Goal: Navigation & Orientation: Find specific page/section

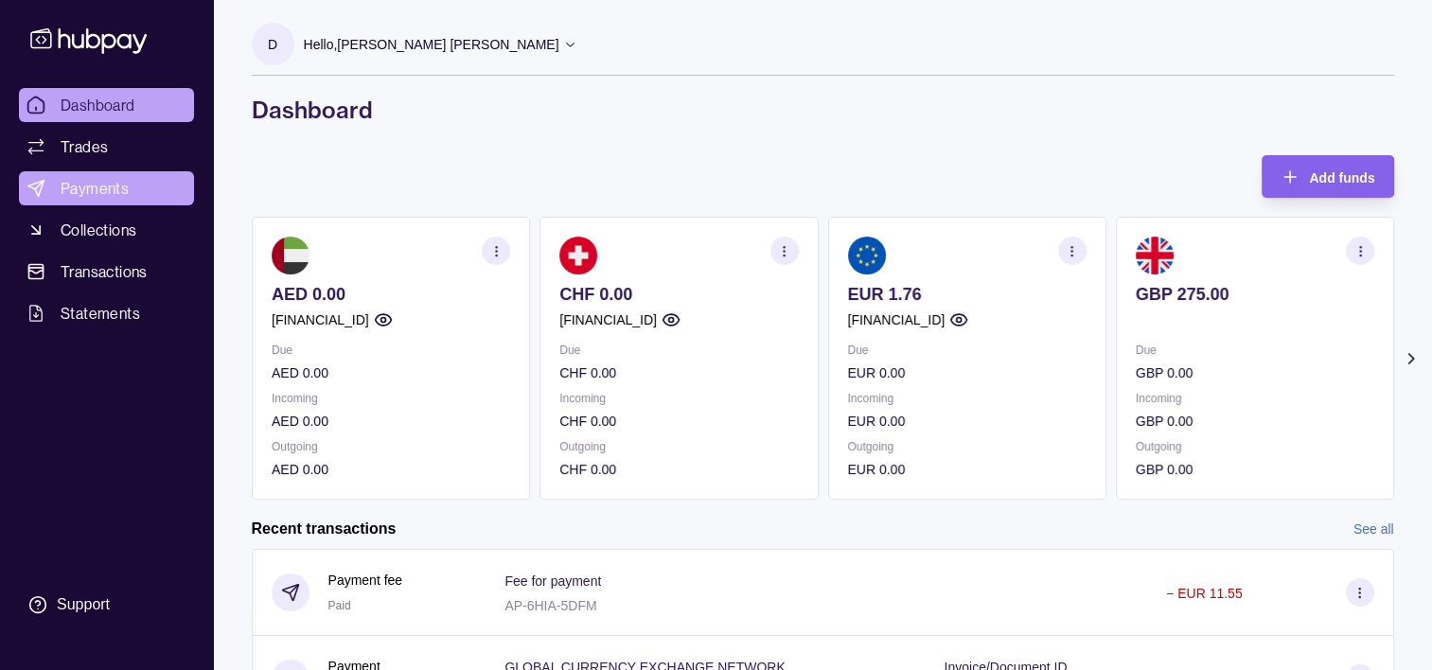
click at [108, 174] on link "Payments" at bounding box center [106, 188] width 175 height 34
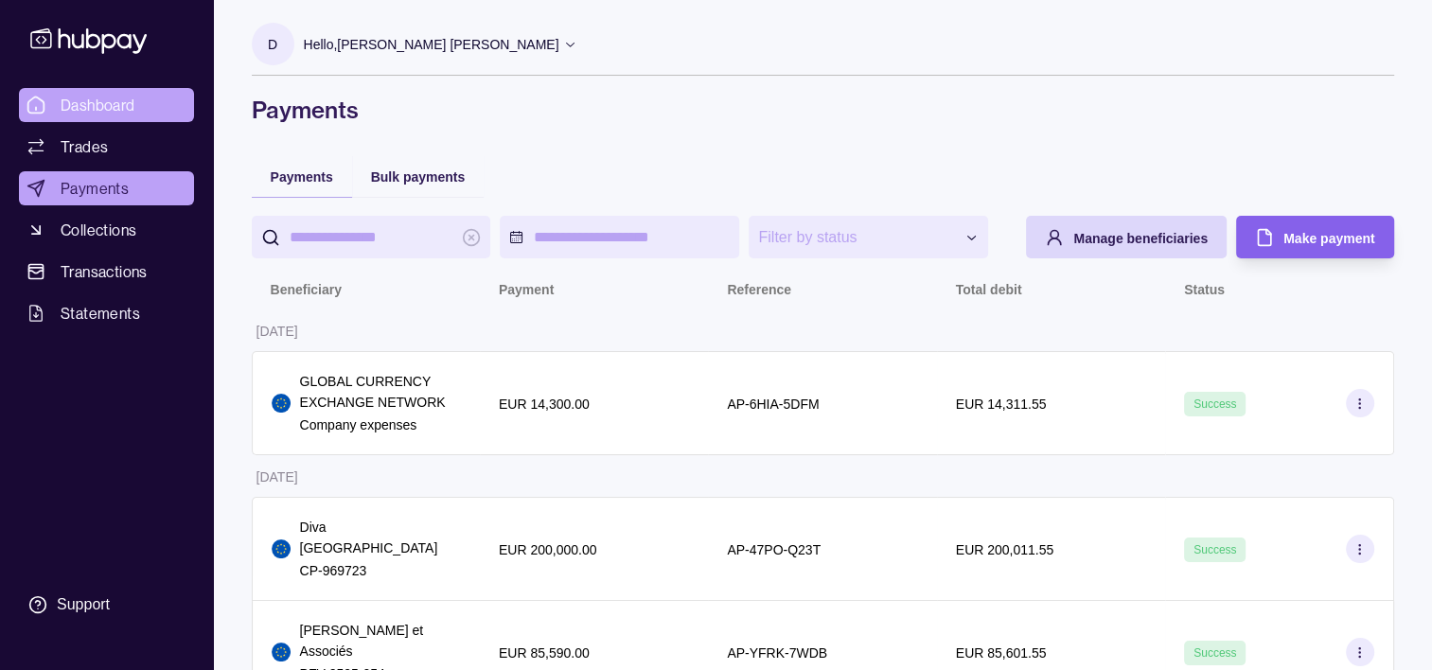
click at [109, 108] on span "Dashboard" at bounding box center [98, 105] width 75 height 23
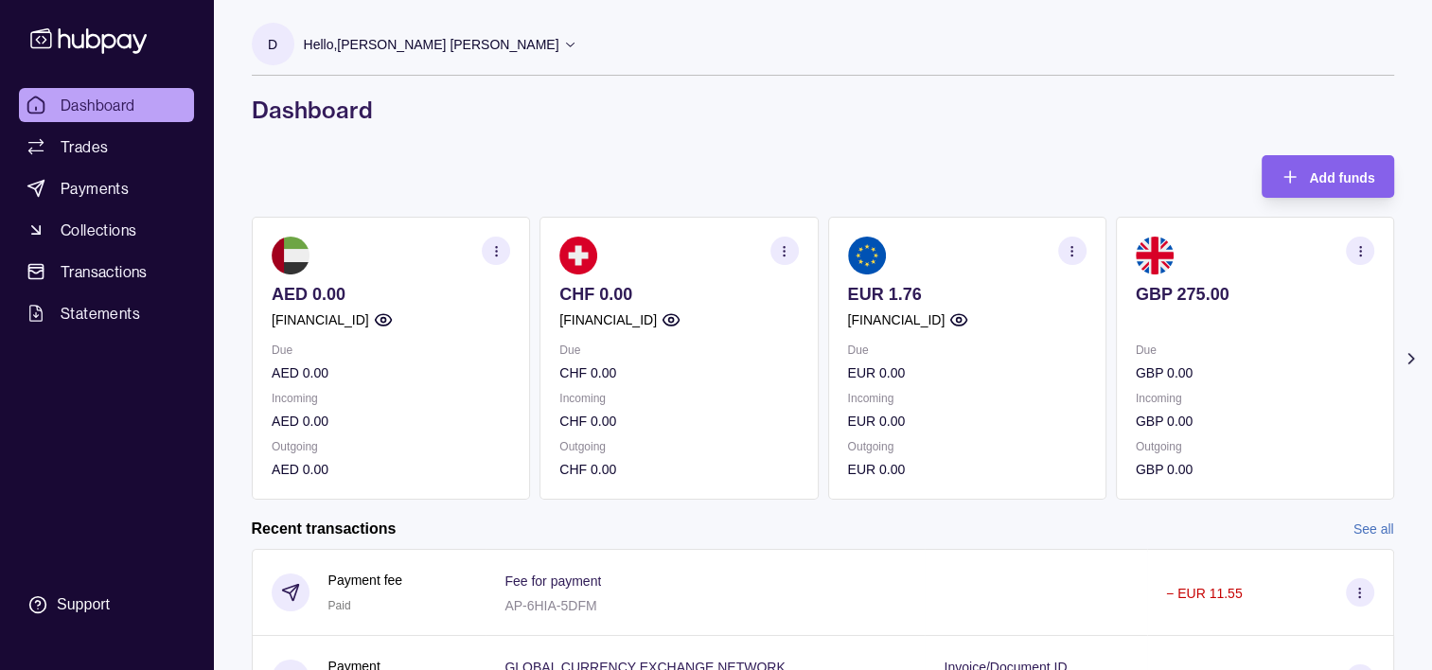
click at [1138, 263] on img at bounding box center [1154, 256] width 38 height 38
click at [1353, 244] on icon "button" at bounding box center [1359, 251] width 14 height 14
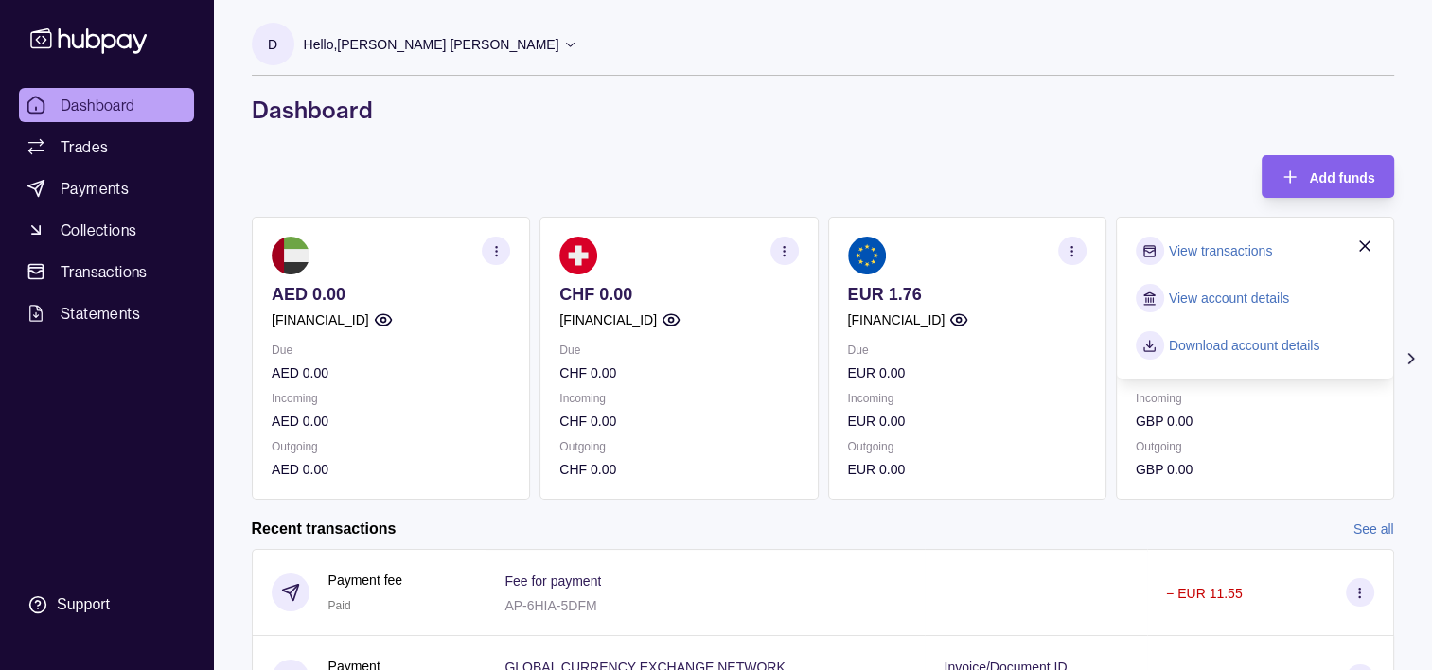
click at [1282, 256] on section "View transactions" at bounding box center [1254, 251] width 238 height 28
click at [1173, 243] on link "View transactions" at bounding box center [1219, 250] width 103 height 21
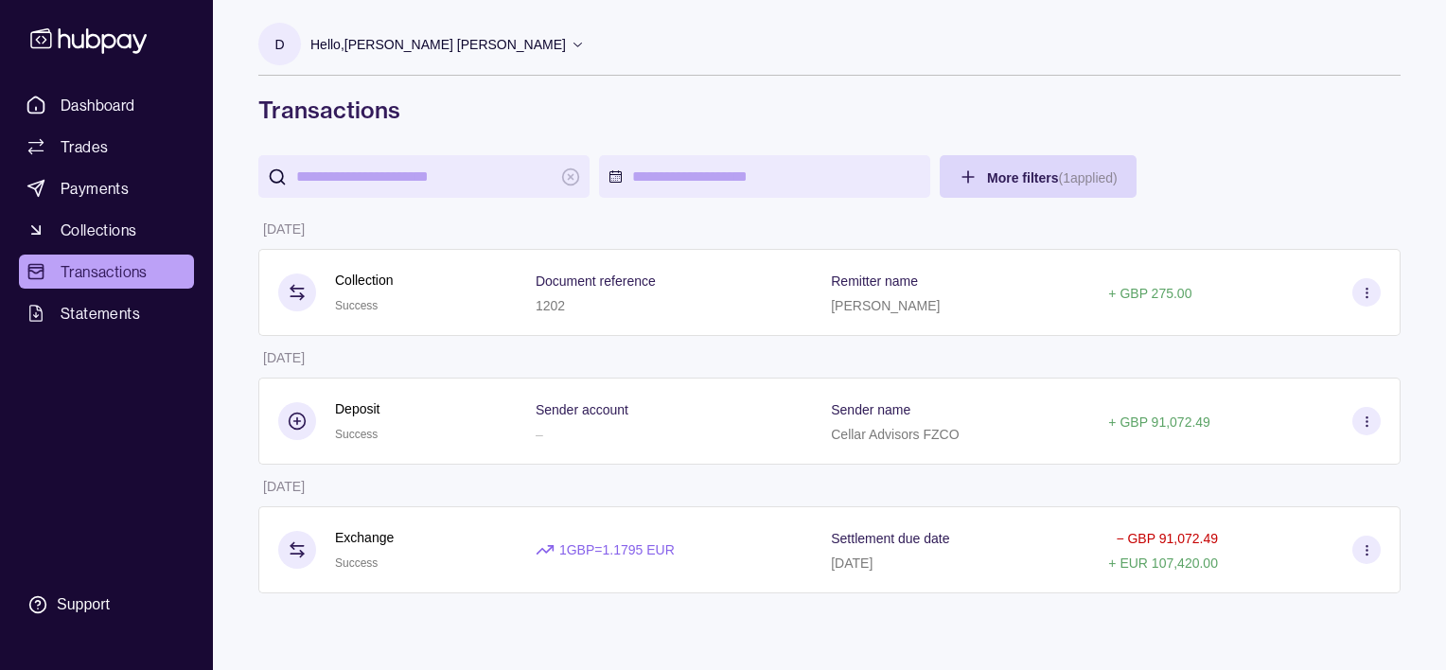
click at [1427, 101] on div "D Hello, [PERSON_NAME] [PERSON_NAME] Cellar Advisors FZCO Account Terms and con…" at bounding box center [829, 315] width 1218 height 631
